Goal: Transaction & Acquisition: Book appointment/travel/reservation

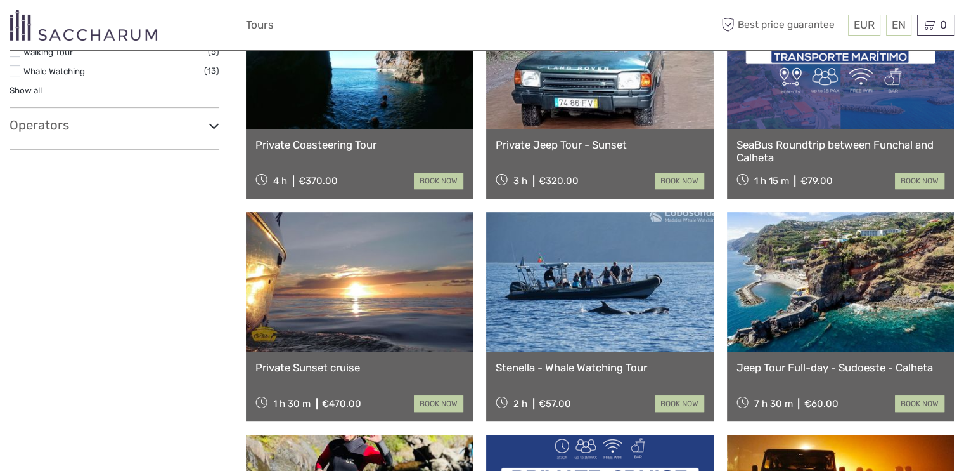
scroll to position [654, 0]
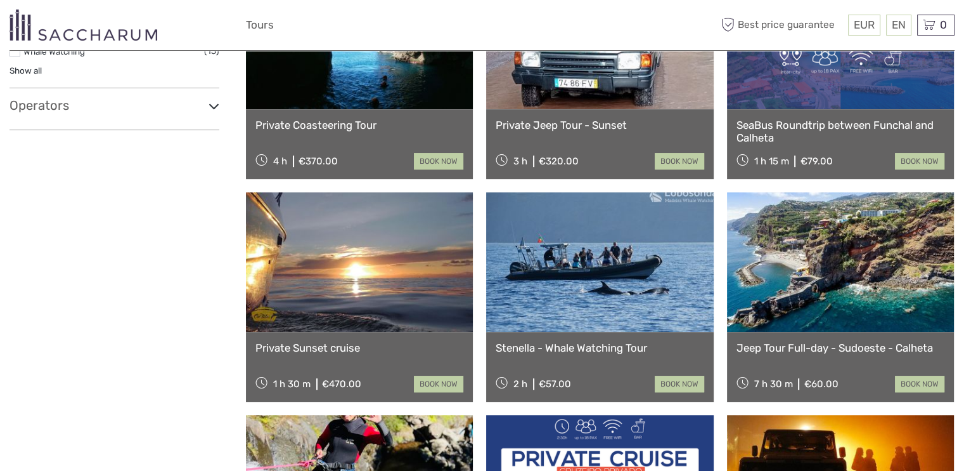
select select
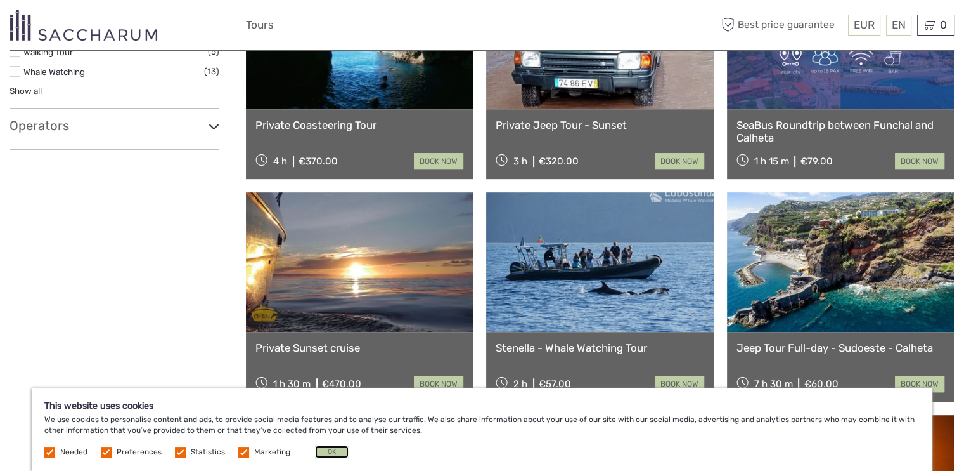
click at [327, 449] on button "OK" at bounding box center [332, 451] width 34 height 13
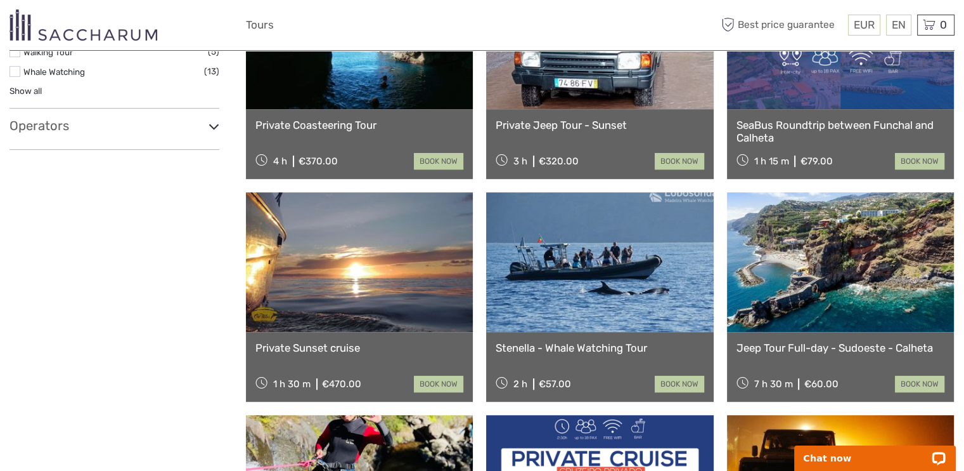
scroll to position [0, 0]
click at [425, 386] on link "book now" at bounding box center [438, 383] width 49 height 16
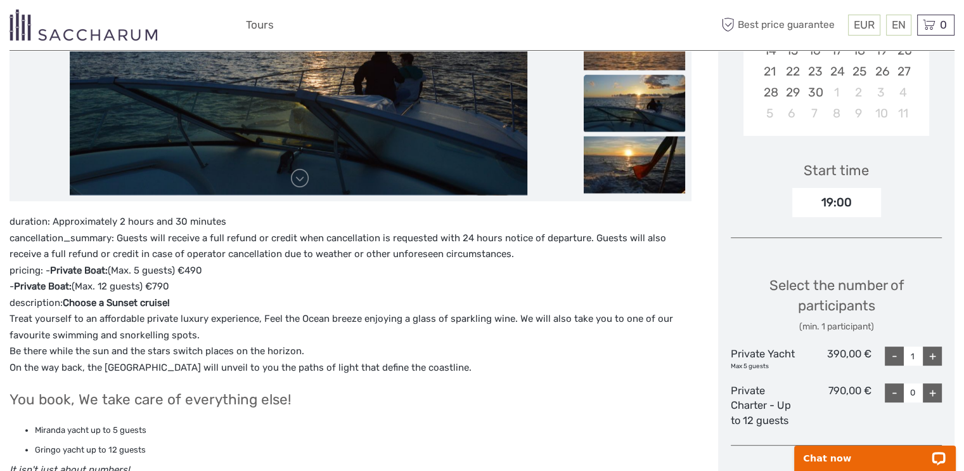
scroll to position [507, 0]
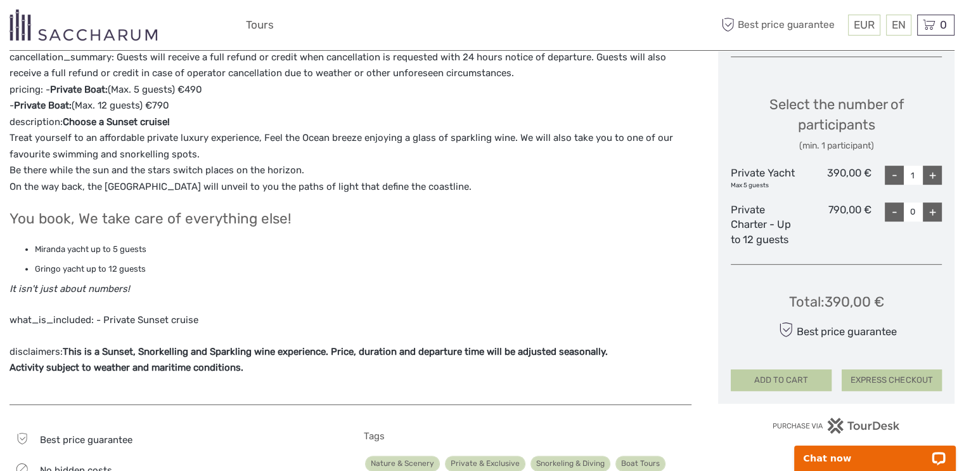
click at [887, 380] on button "EXPRESS CHECKOUT" at bounding box center [892, 380] width 100 height 22
click at [888, 379] on button "EXPRESS CHECKOUT" at bounding box center [892, 380] width 100 height 22
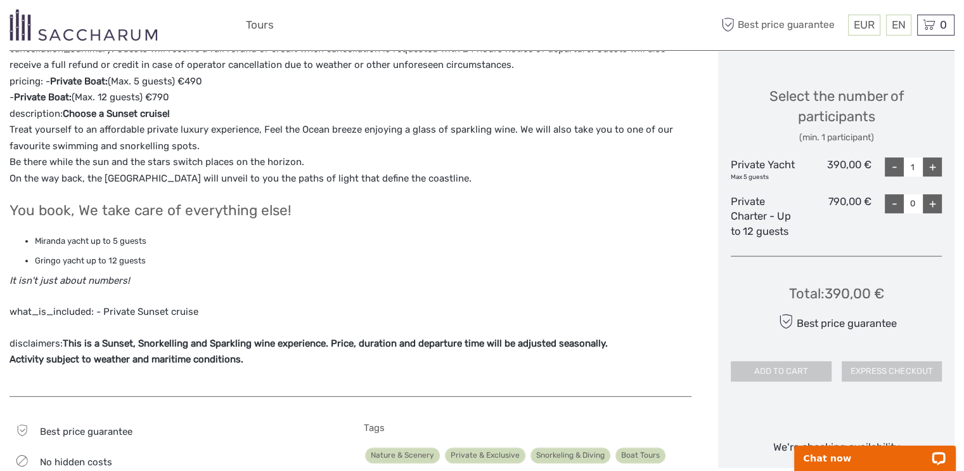
scroll to position [698, 0]
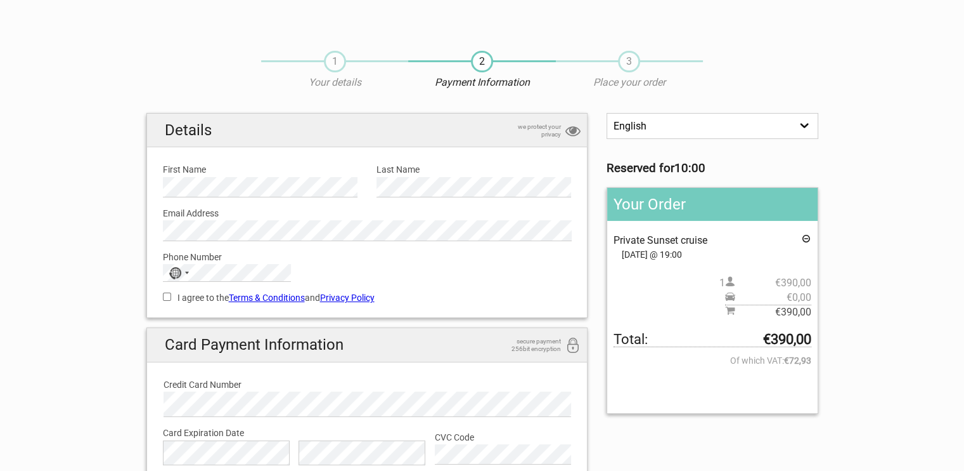
click at [48, 291] on section "1 Your details 2 Payment Information 3 Place your order English Español Deutsch…" at bounding box center [482, 310] width 964 height 544
